Goal: Check status: Check status

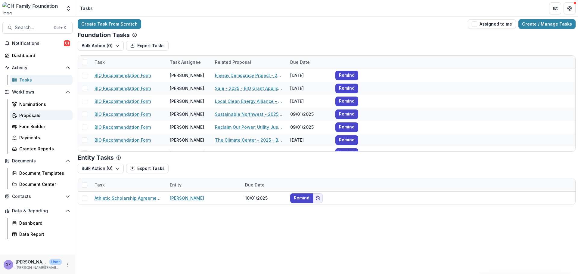
click at [26, 115] on div "Proposals" at bounding box center [43, 115] width 48 height 6
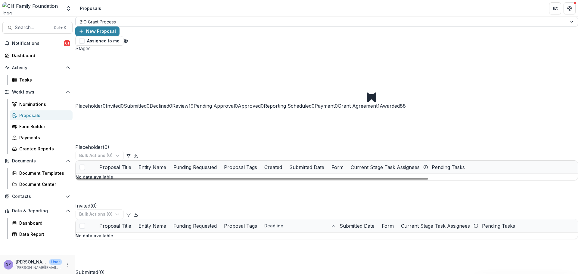
click at [111, 26] on div "BIO Grant Process" at bounding box center [326, 22] width 502 height 10
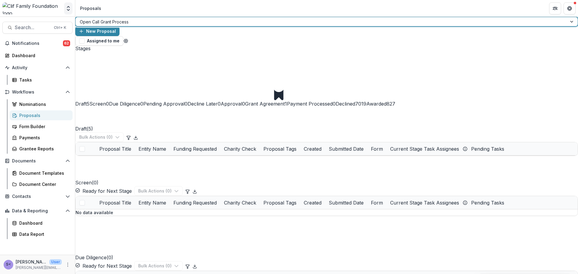
click at [70, 7] on icon "Open entity switcher" at bounding box center [68, 8] width 6 height 6
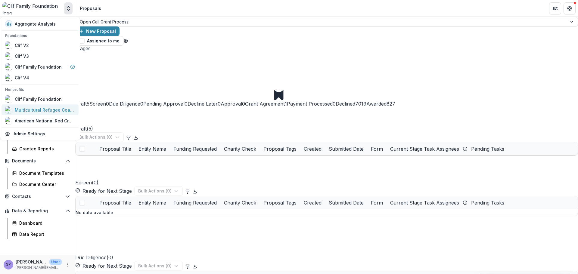
click at [37, 110] on div "Multicultural Refugee Coalition" at bounding box center [45, 110] width 60 height 6
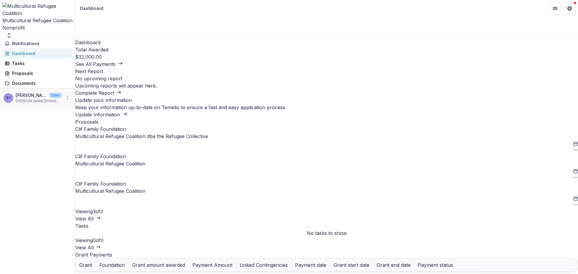
click at [145, 194] on link "Multicultural Refugee Coalition" at bounding box center [110, 191] width 70 height 6
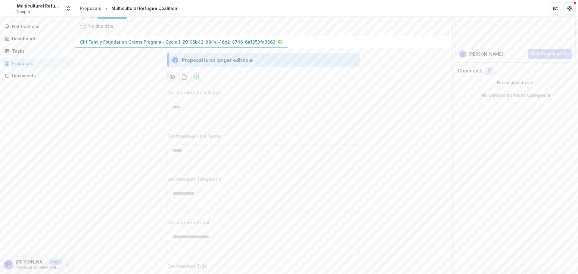
scroll to position [60, 0]
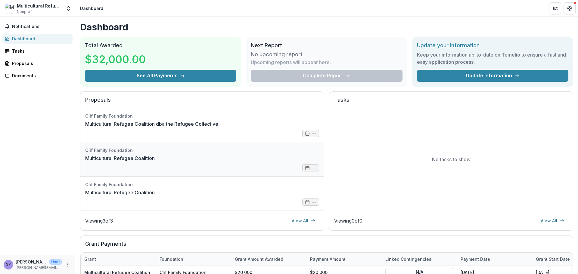
click at [125, 161] on link "Multicultural Refugee Coalition" at bounding box center [119, 158] width 69 height 7
click at [201, 128] on link "Multicultural Refugee Coalition dba the Refugee Collective" at bounding box center [151, 123] width 133 height 7
click at [68, 8] on icon "Open entity switcher" at bounding box center [68, 8] width 6 height 6
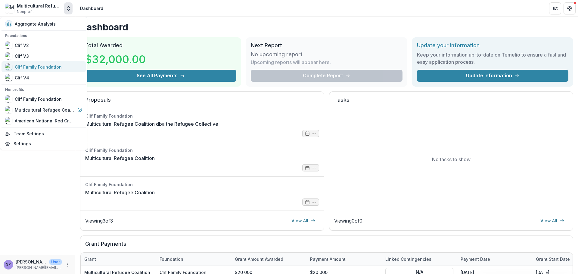
click at [37, 66] on div "Clif Family Foundation" at bounding box center [38, 67] width 47 height 6
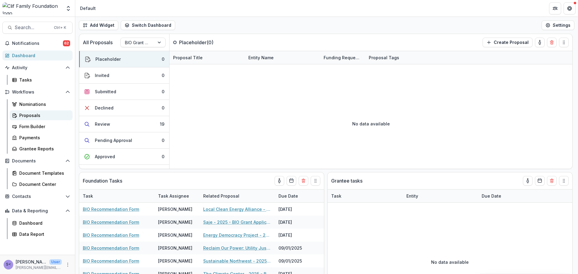
click at [38, 119] on link "Proposals" at bounding box center [41, 115] width 63 height 10
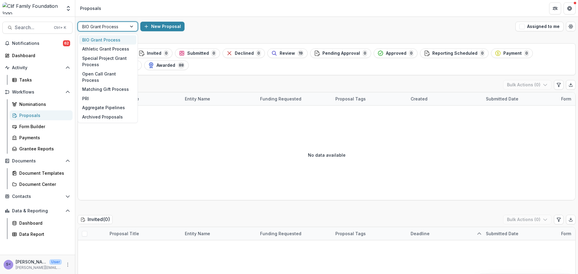
click at [131, 27] on div at bounding box center [132, 26] width 11 height 9
click at [114, 73] on div "Open Call Grant Process" at bounding box center [107, 77] width 57 height 16
